Goal: Task Accomplishment & Management: Complete application form

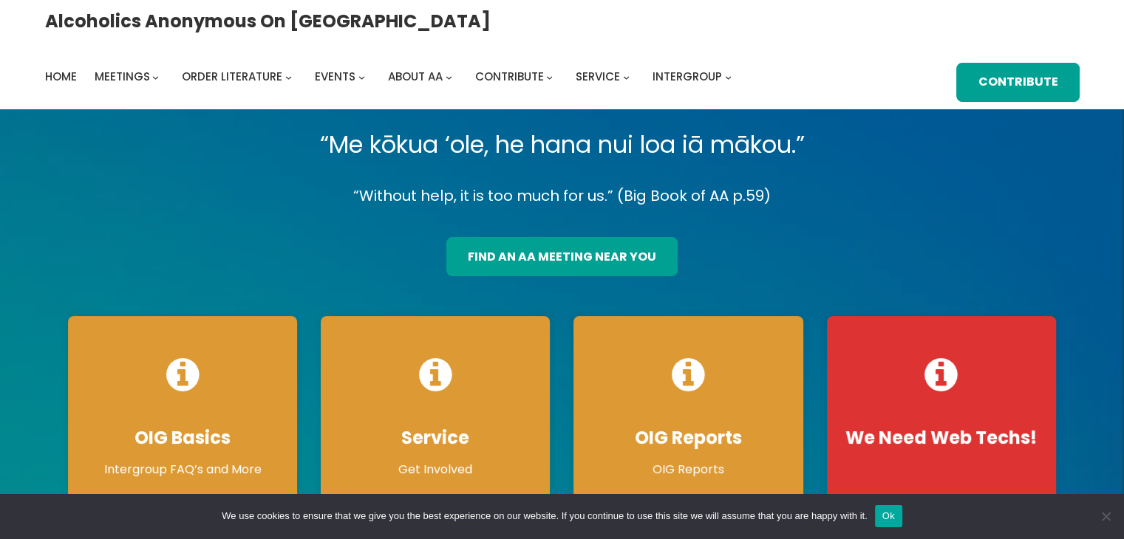
drag, startPoint x: 349, startPoint y: 229, endPoint x: 230, endPoint y: 246, distance: 120.2
click at [230, 246] on div "find an aa meeting near you" at bounding box center [562, 252] width 1012 height 50
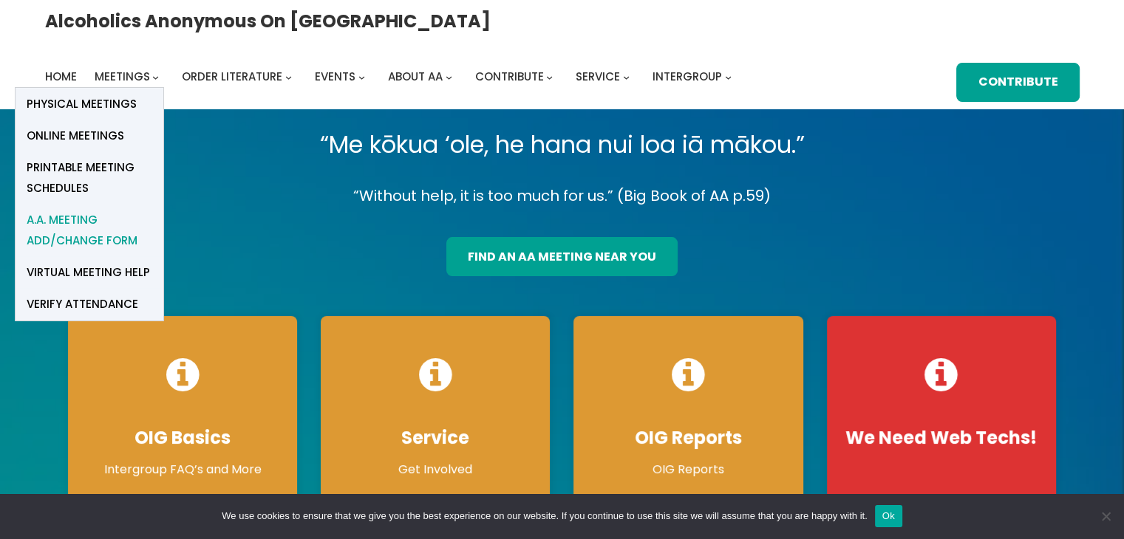
click at [152, 210] on span "A.A. Meeting Add/Change Form" at bounding box center [90, 230] width 126 height 41
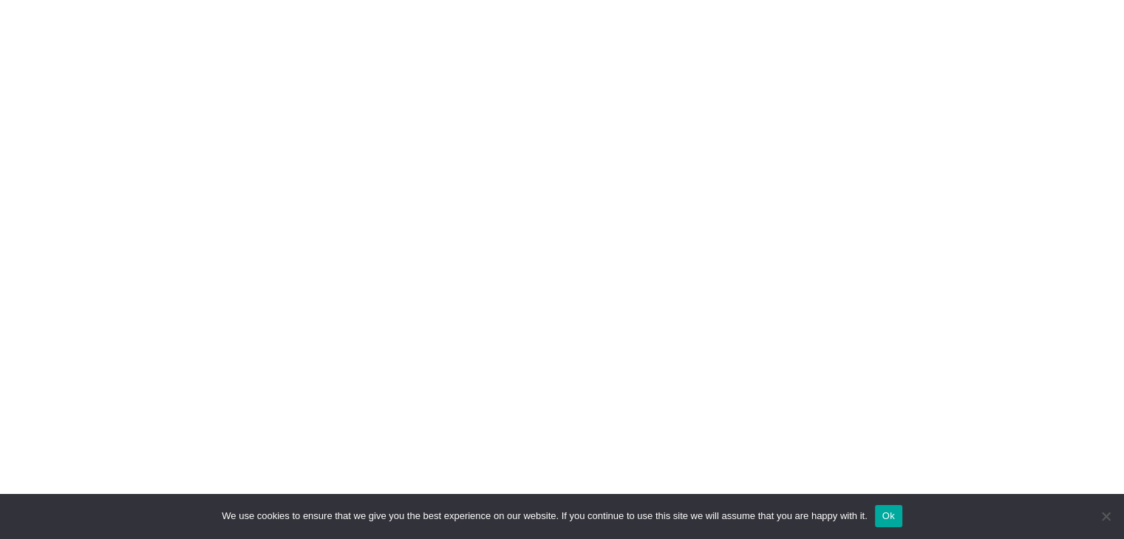
scroll to position [381, 0]
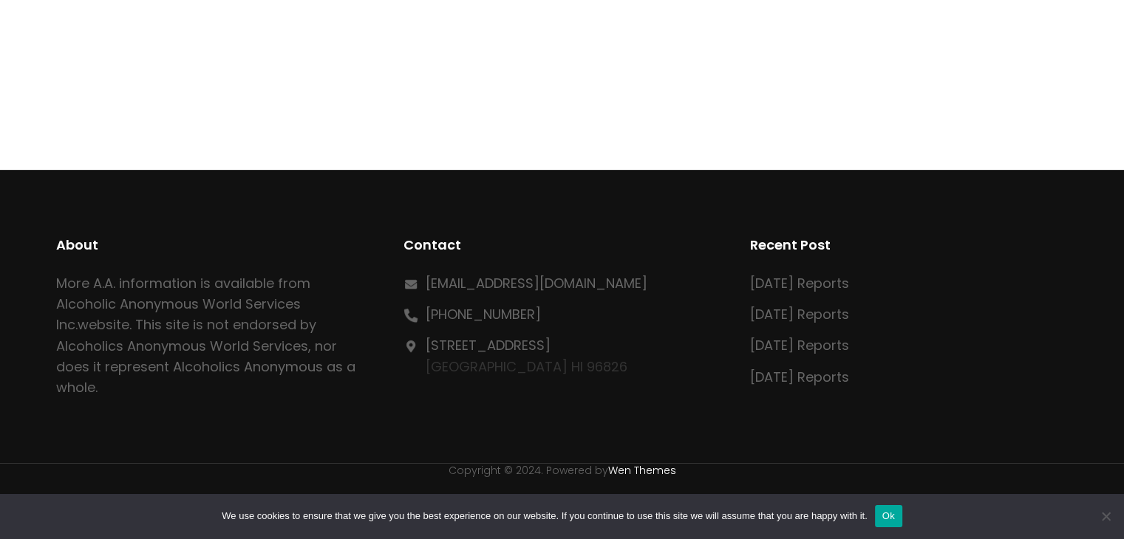
scroll to position [596, 0]
